Goal: Task Accomplishment & Management: Use online tool/utility

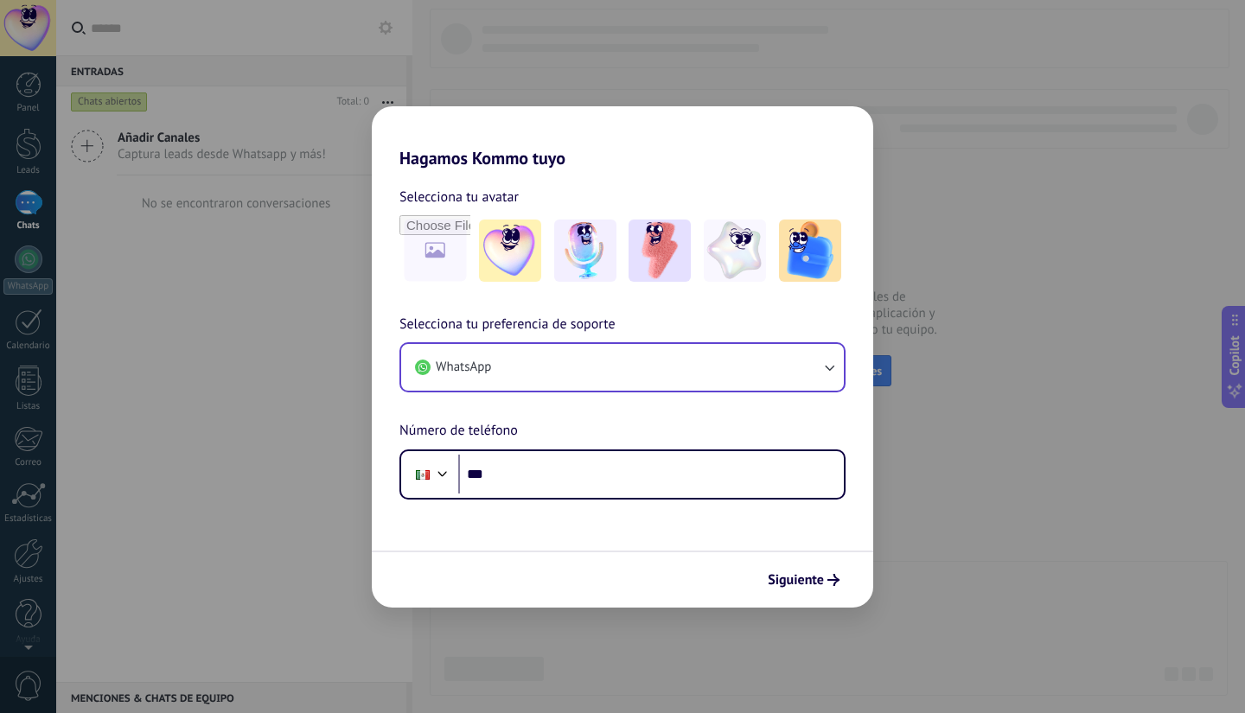
click at [797, 354] on button "WhatsApp" at bounding box center [622, 367] width 443 height 47
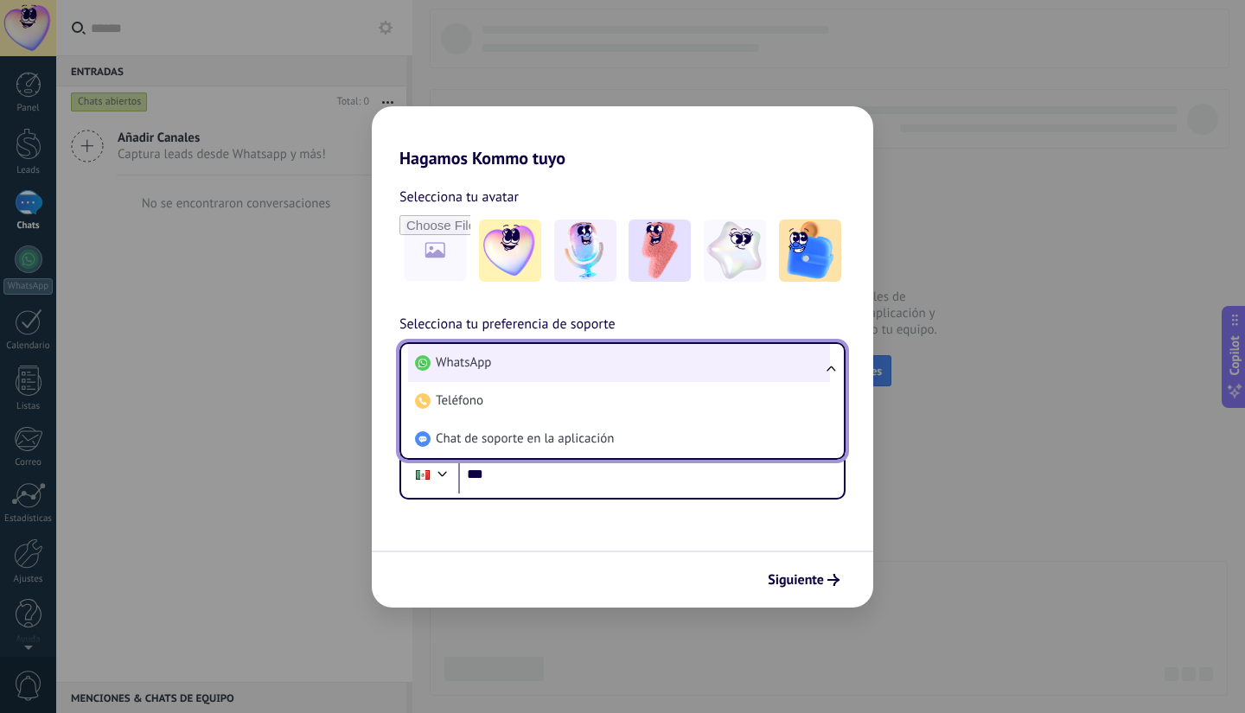
click at [641, 367] on li "WhatsApp" at bounding box center [619, 363] width 422 height 38
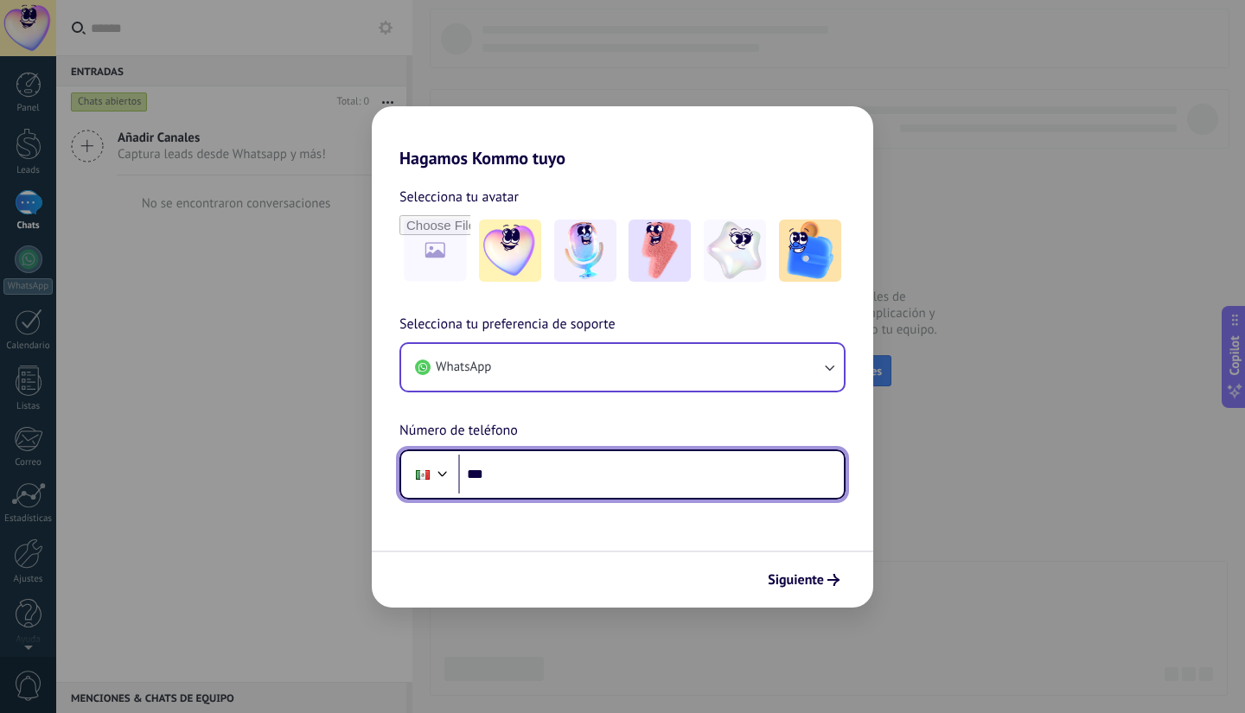
click at [553, 476] on input "***" at bounding box center [651, 475] width 386 height 40
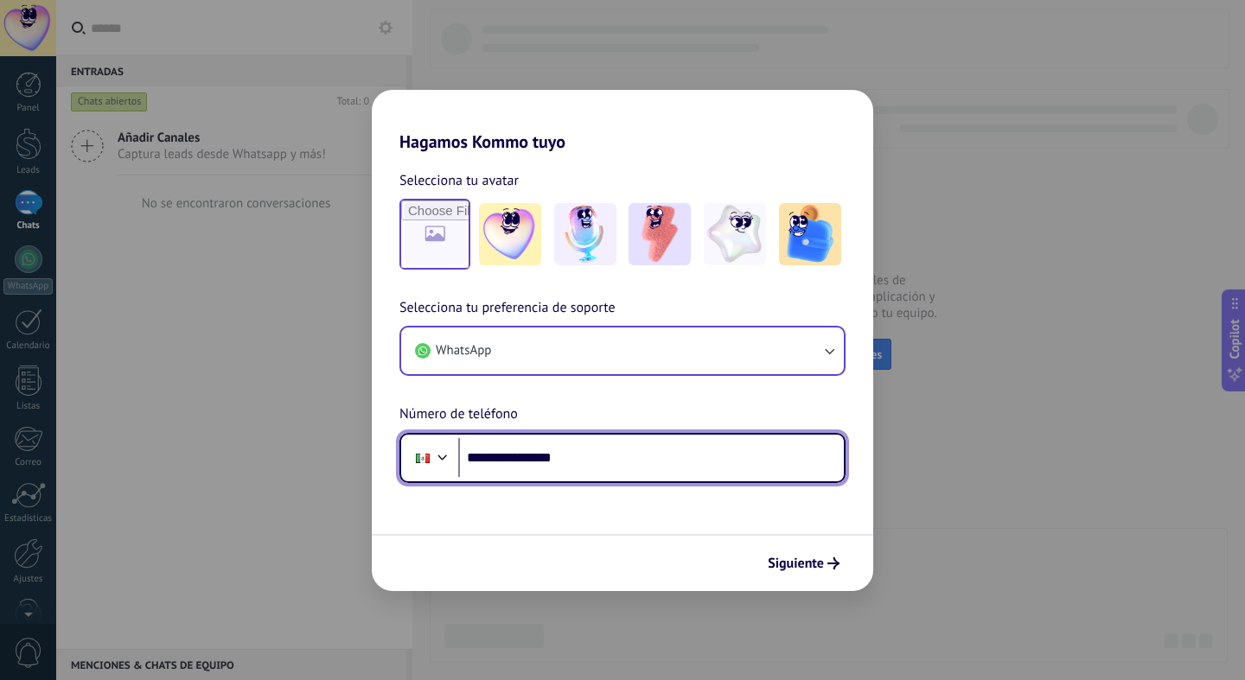
type input "**********"
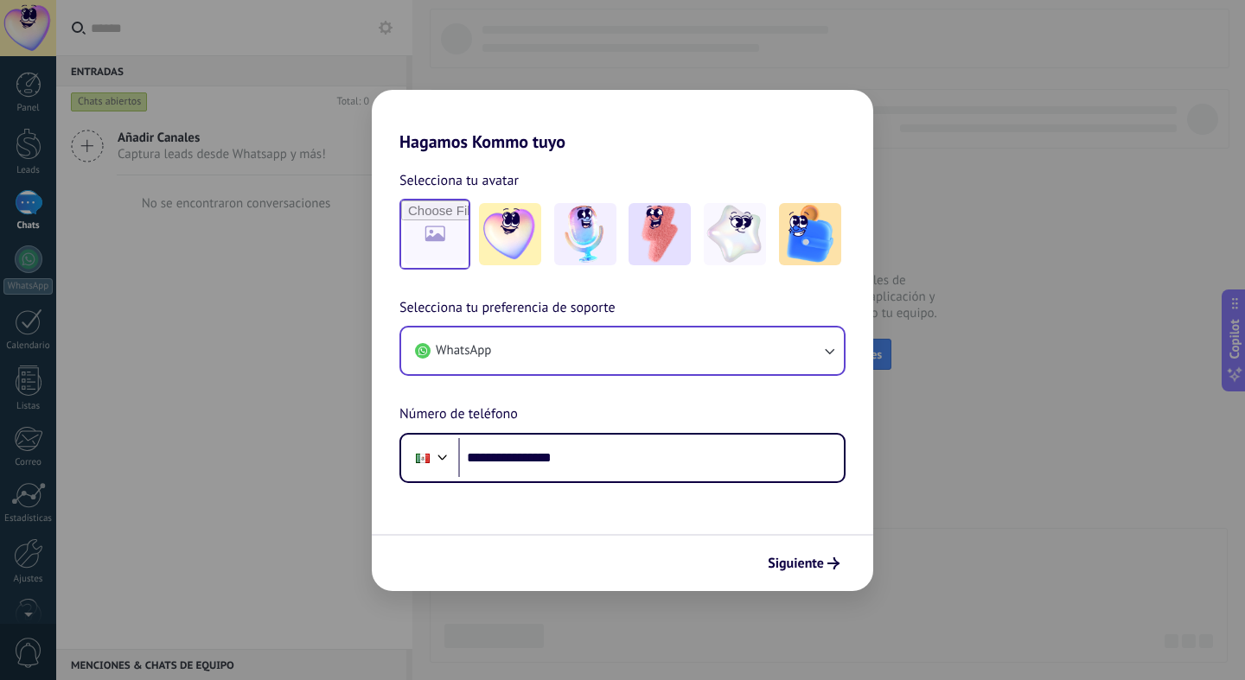
click at [425, 232] on input "file" at bounding box center [434, 234] width 67 height 67
click at [451, 235] on input "file" at bounding box center [434, 234] width 67 height 67
type input "**********"
click at [796, 558] on span "Siguiente" at bounding box center [796, 564] width 56 height 12
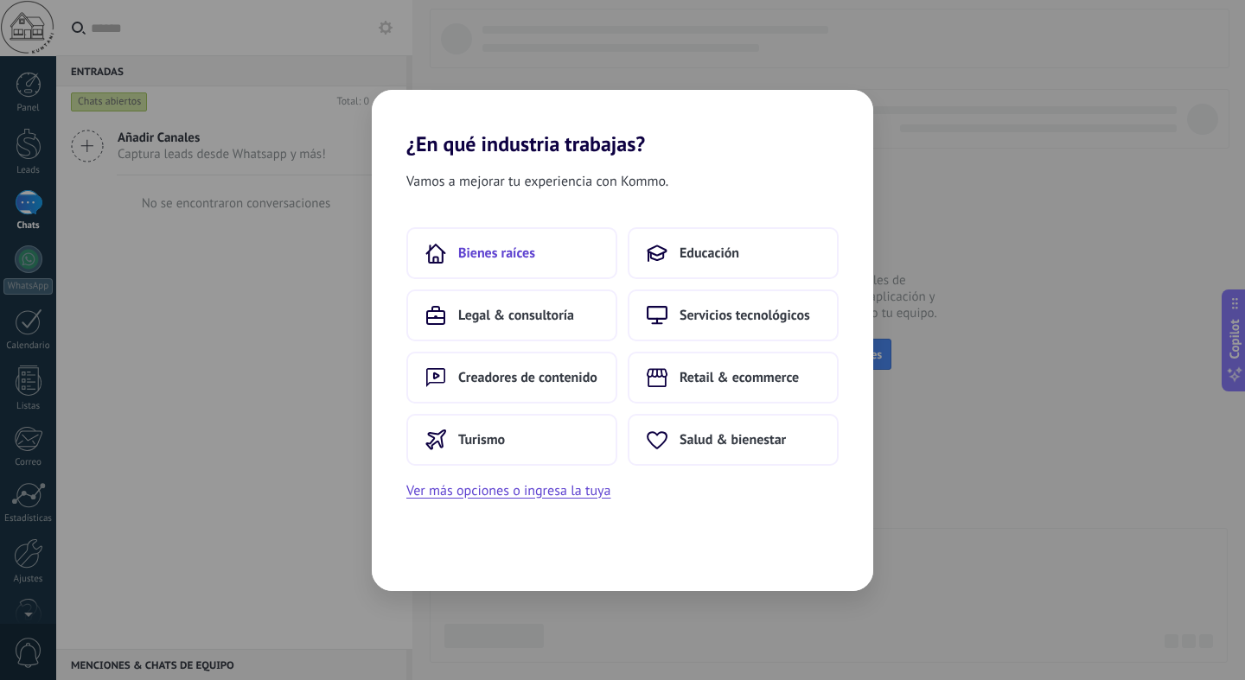
click at [496, 256] on span "Bienes raíces" at bounding box center [496, 253] width 77 height 17
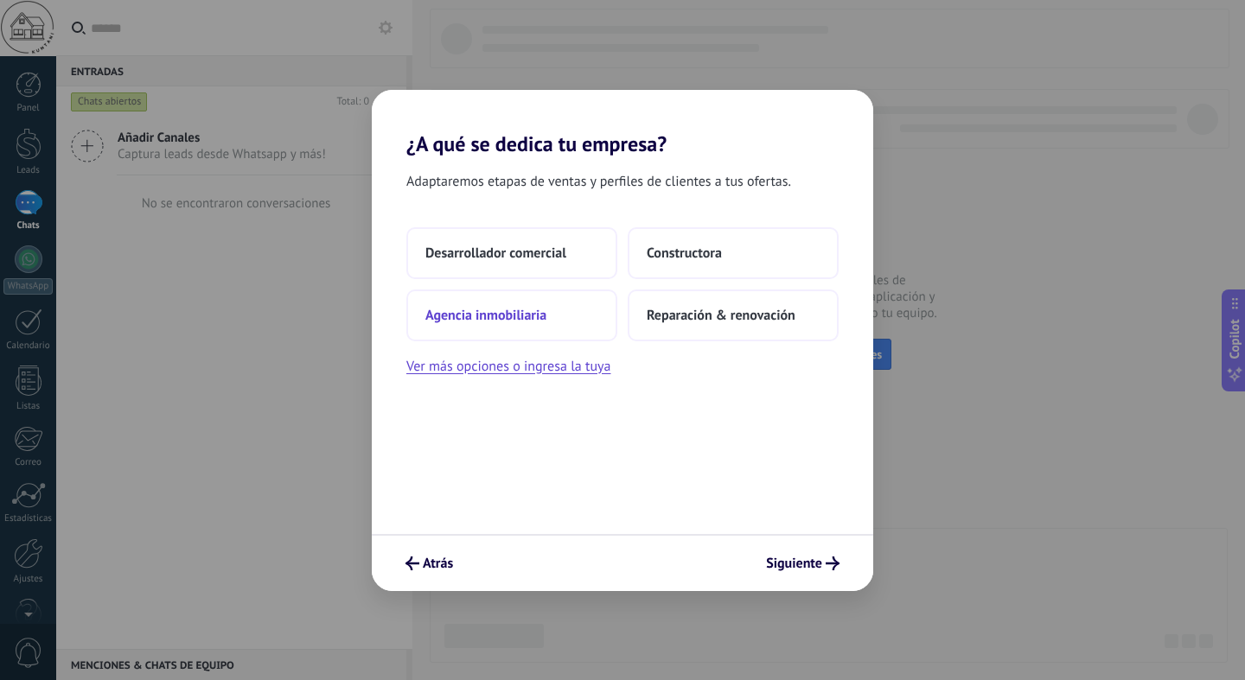
click at [519, 317] on span "Agencia inmobiliaria" at bounding box center [485, 315] width 121 height 17
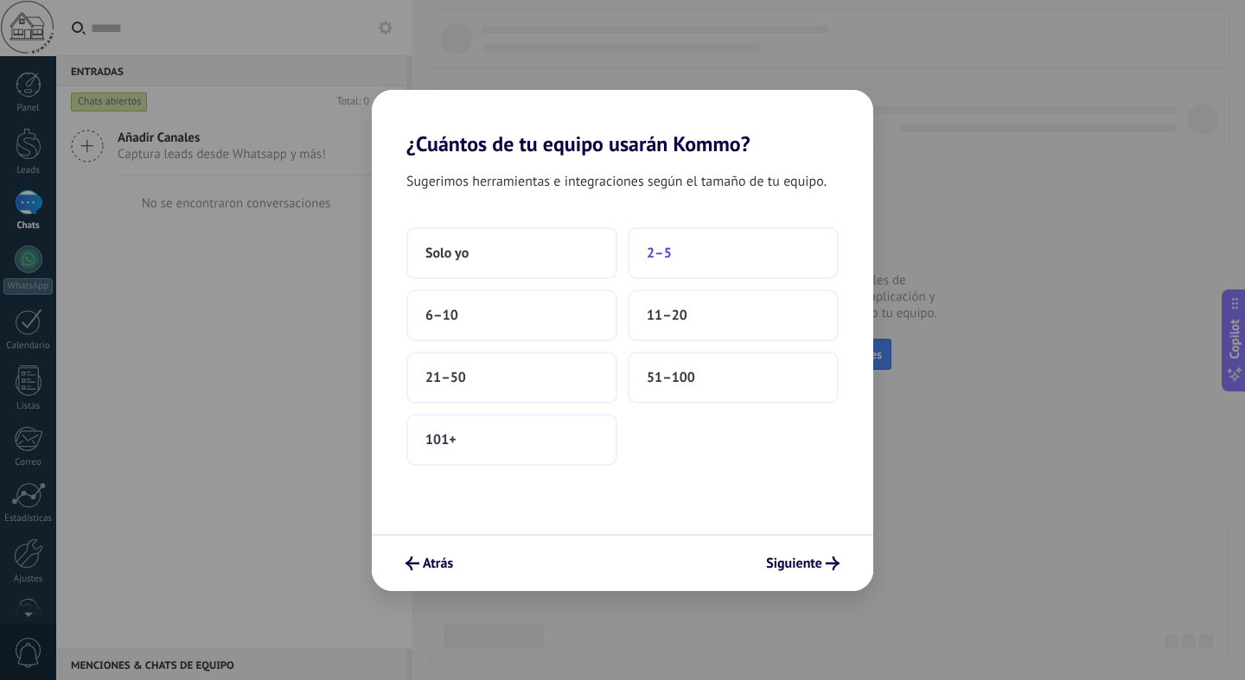
click at [682, 245] on button "2–5" at bounding box center [733, 253] width 211 height 52
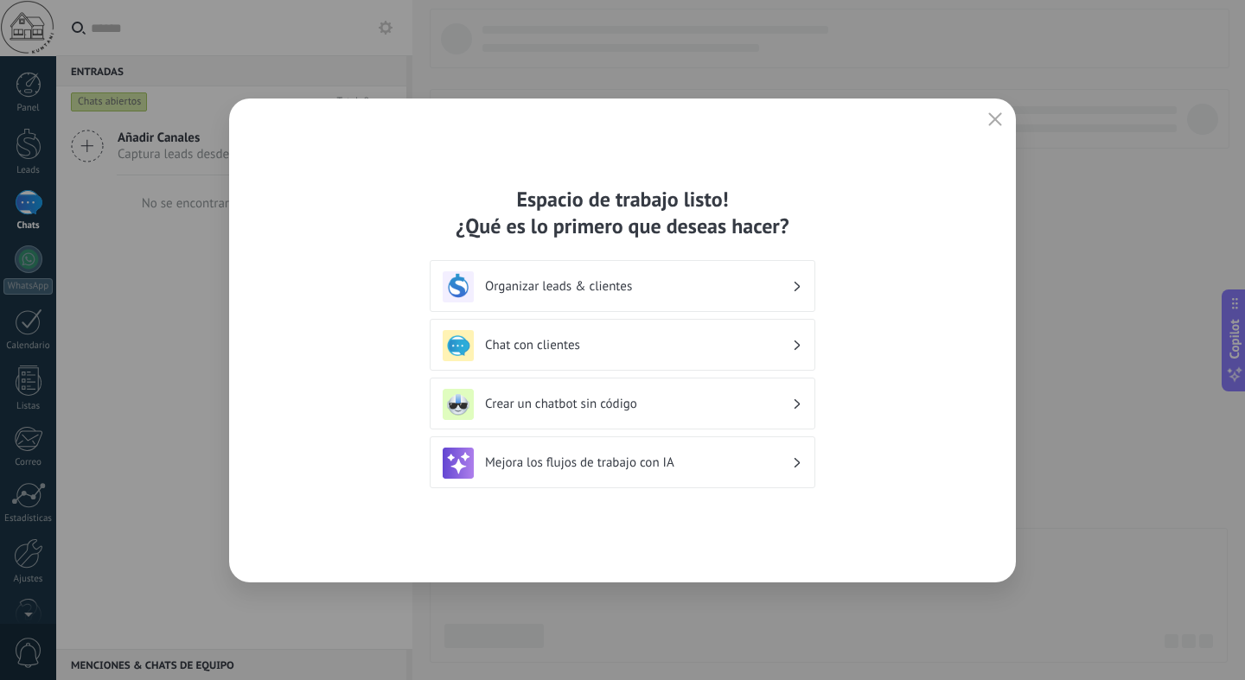
click at [719, 291] on h3 "Organizar leads & clientes" at bounding box center [638, 286] width 307 height 16
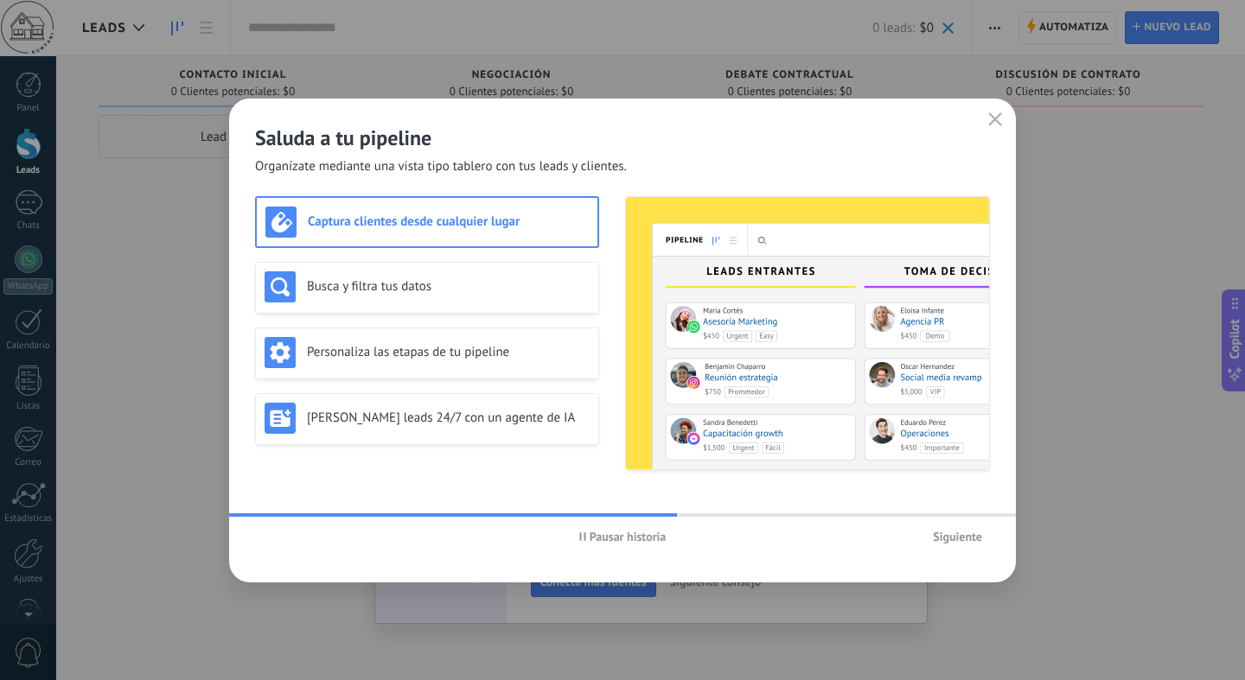
click at [954, 538] on span "Siguiente" at bounding box center [957, 537] width 49 height 12
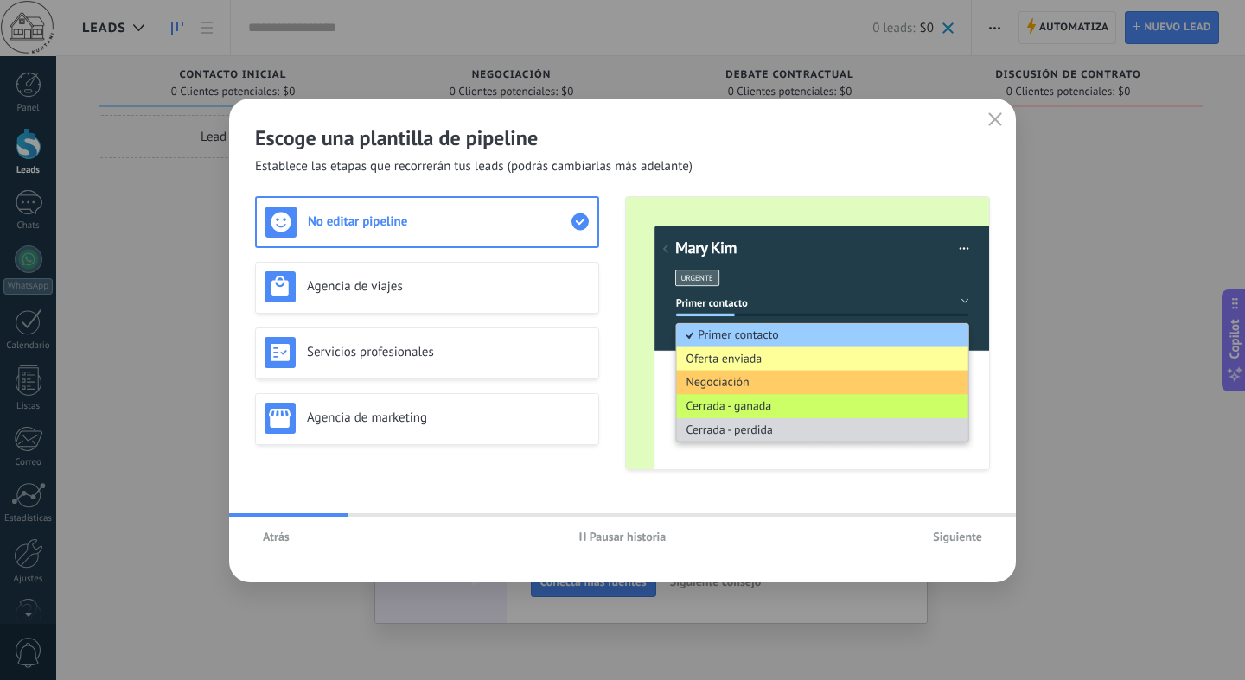
click at [954, 538] on span "Siguiente" at bounding box center [957, 537] width 49 height 12
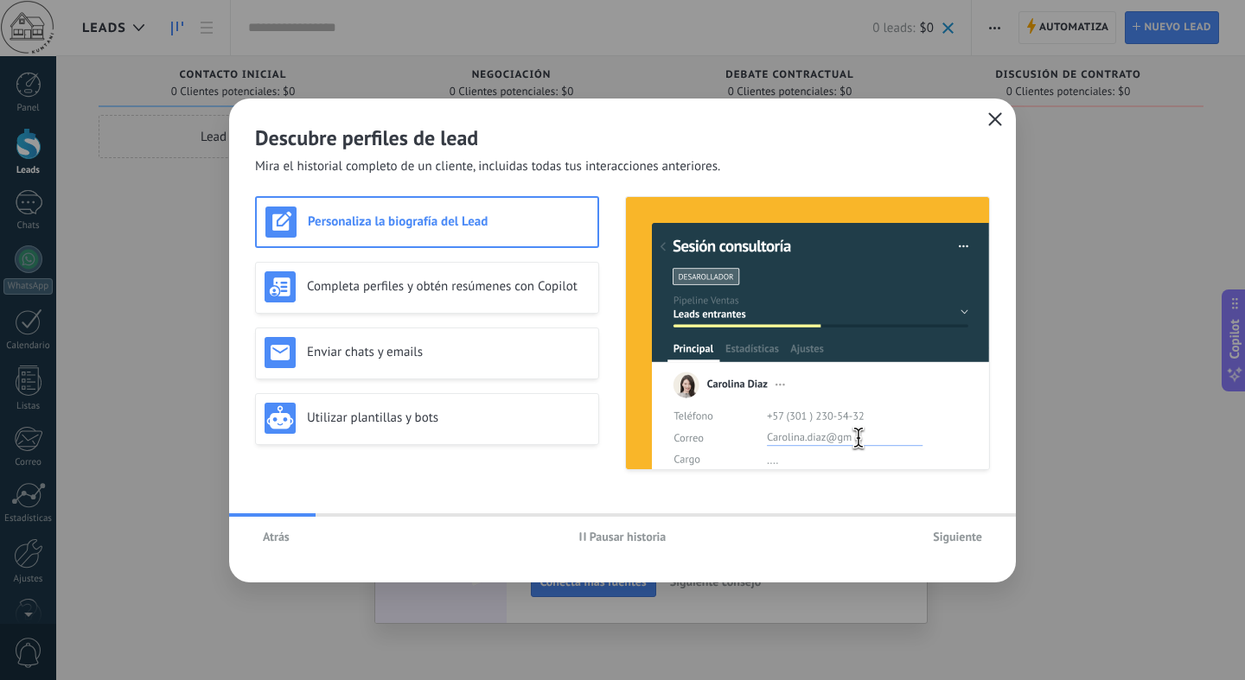
click at [993, 116] on icon "button" at bounding box center [995, 119] width 14 height 14
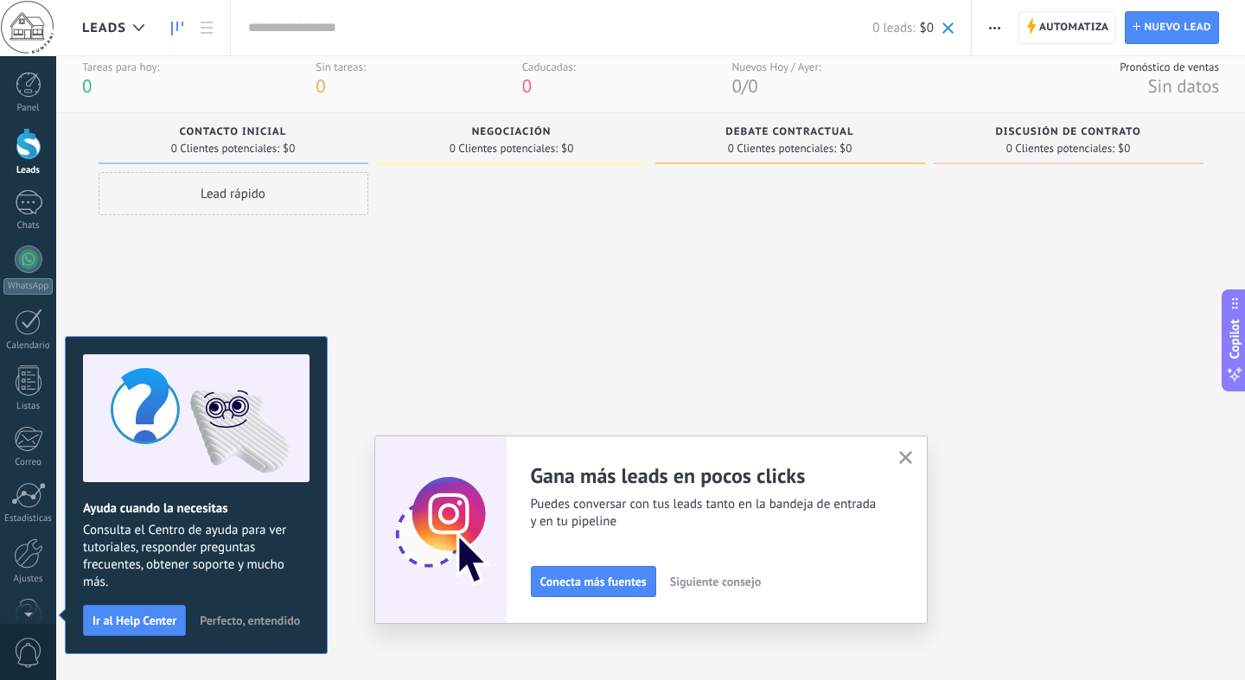
scroll to position [12, 0]
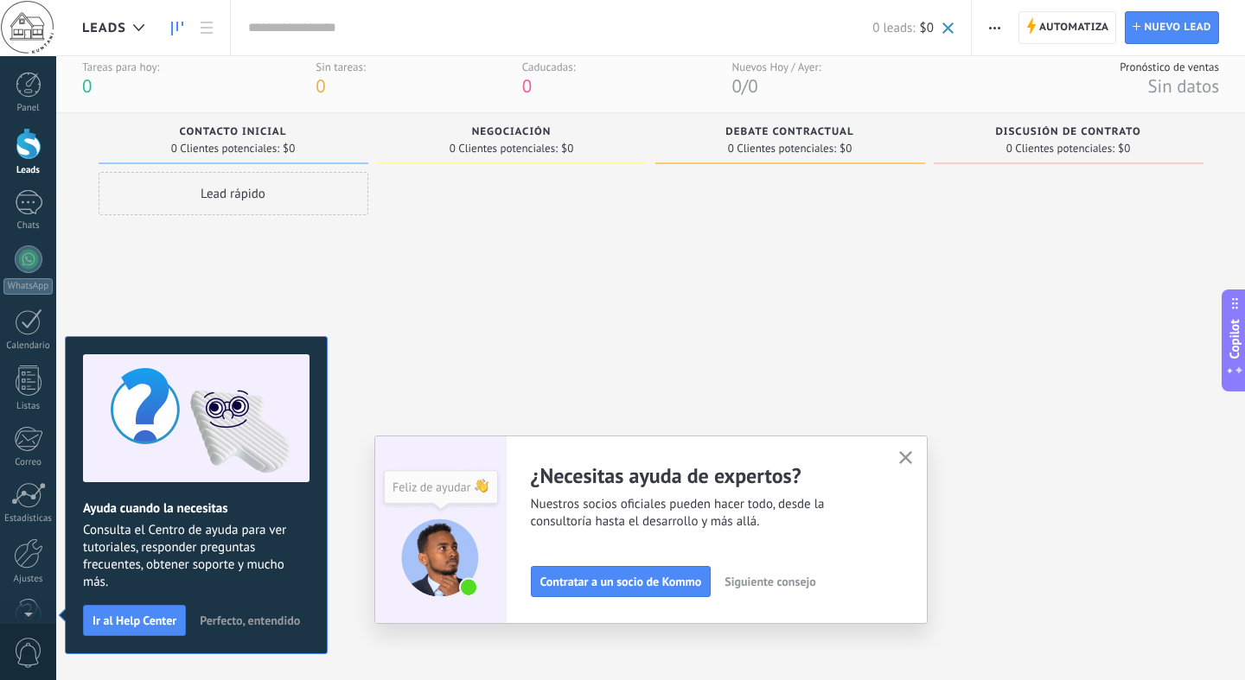
click at [540, 296] on div at bounding box center [512, 399] width 270 height 455
